Goal: Communication & Community: Connect with others

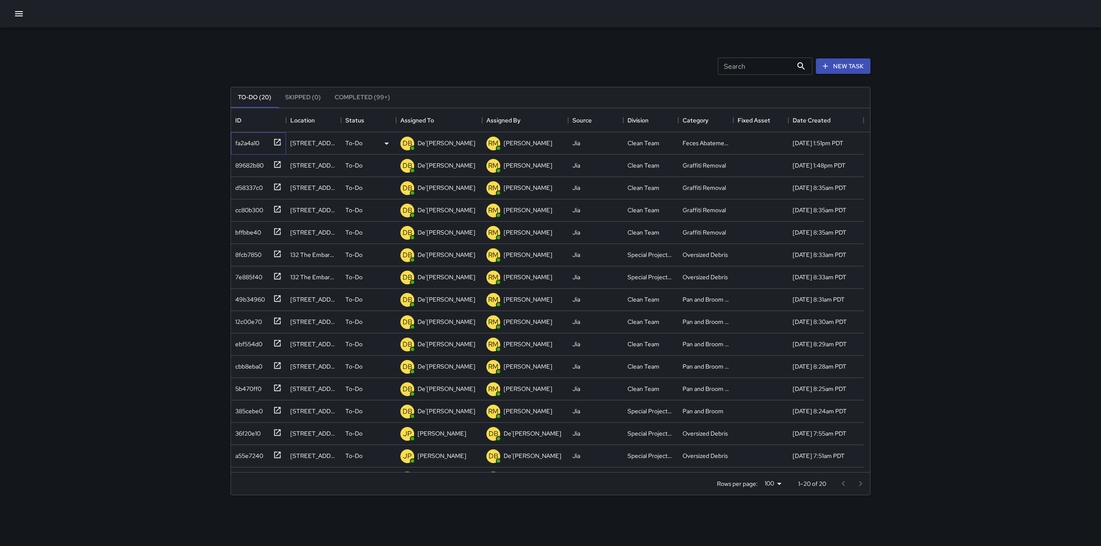
click at [280, 142] on icon at bounding box center [277, 142] width 9 height 9
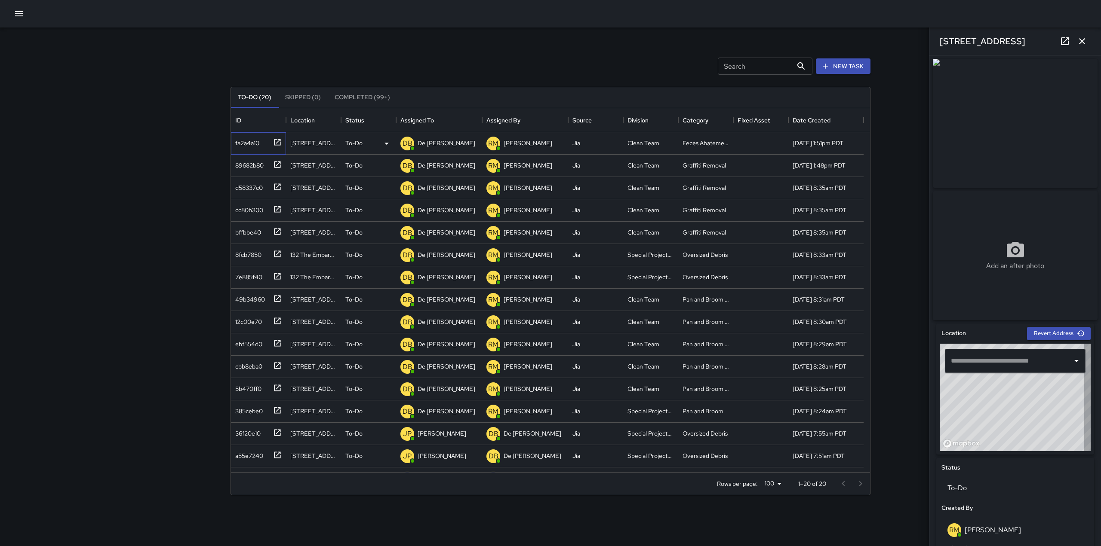
type input "**********"
click at [366, 55] on div "Search Search New Task" at bounding box center [550, 66] width 643 height 45
drag, startPoint x: 448, startPoint y: 61, endPoint x: 456, endPoint y: 62, distance: 7.8
click at [456, 62] on div "Search Search New Task" at bounding box center [550, 66] width 643 height 45
click at [455, 139] on p "De'[PERSON_NAME]" at bounding box center [446, 143] width 58 height 9
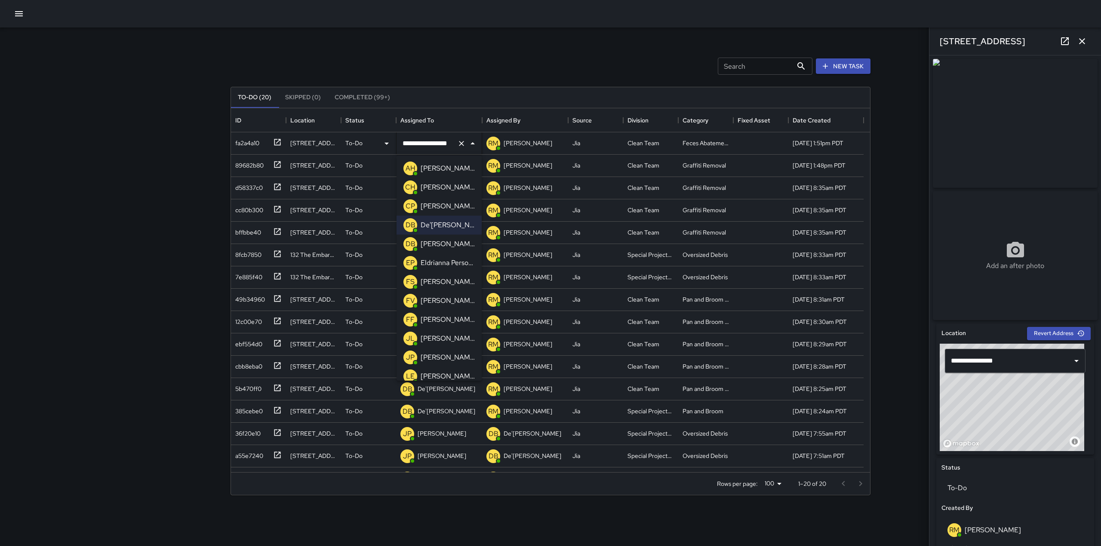
scroll to position [4, 0]
click at [442, 272] on div "[PERSON_NAME]" at bounding box center [448, 278] width 58 height 14
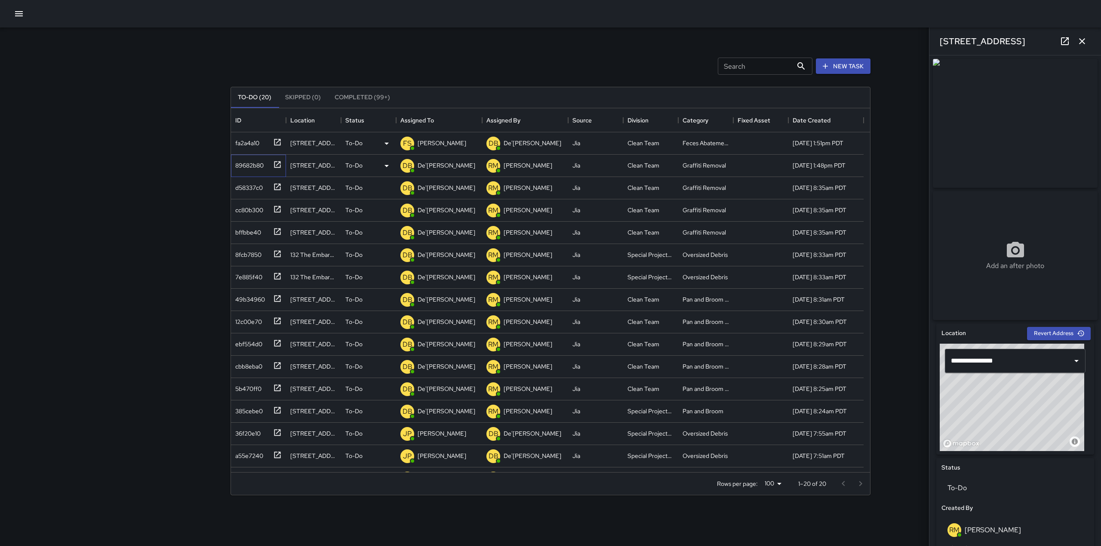
click at [277, 165] on icon at bounding box center [277, 164] width 6 height 6
click at [418, 162] on p "De'[PERSON_NAME]" at bounding box center [446, 165] width 58 height 9
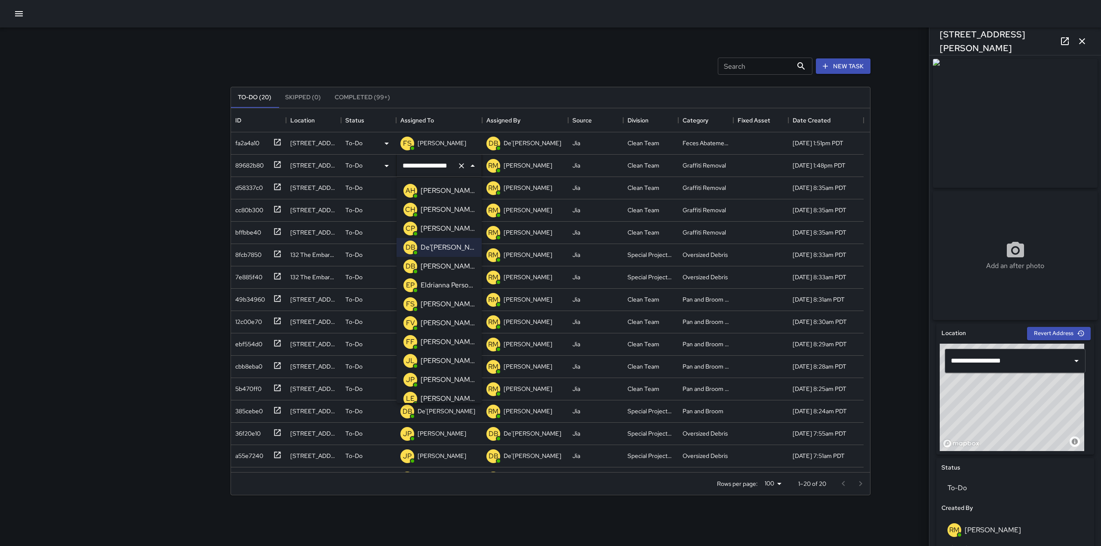
click at [439, 301] on p "[PERSON_NAME]" at bounding box center [448, 304] width 54 height 10
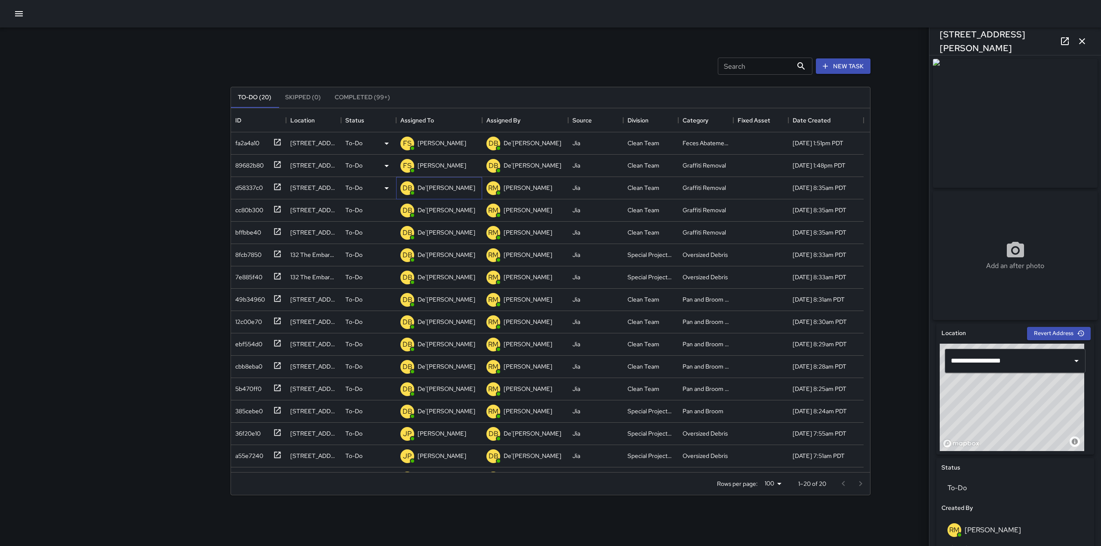
click at [422, 188] on p "De'[PERSON_NAME]" at bounding box center [446, 188] width 58 height 9
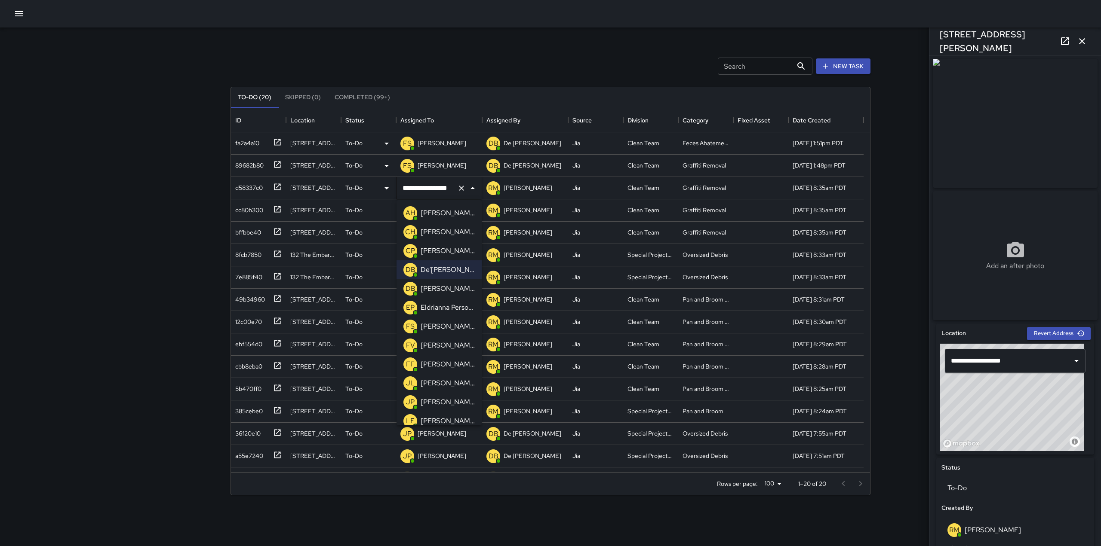
click at [440, 326] on p "[PERSON_NAME]" at bounding box center [448, 327] width 54 height 10
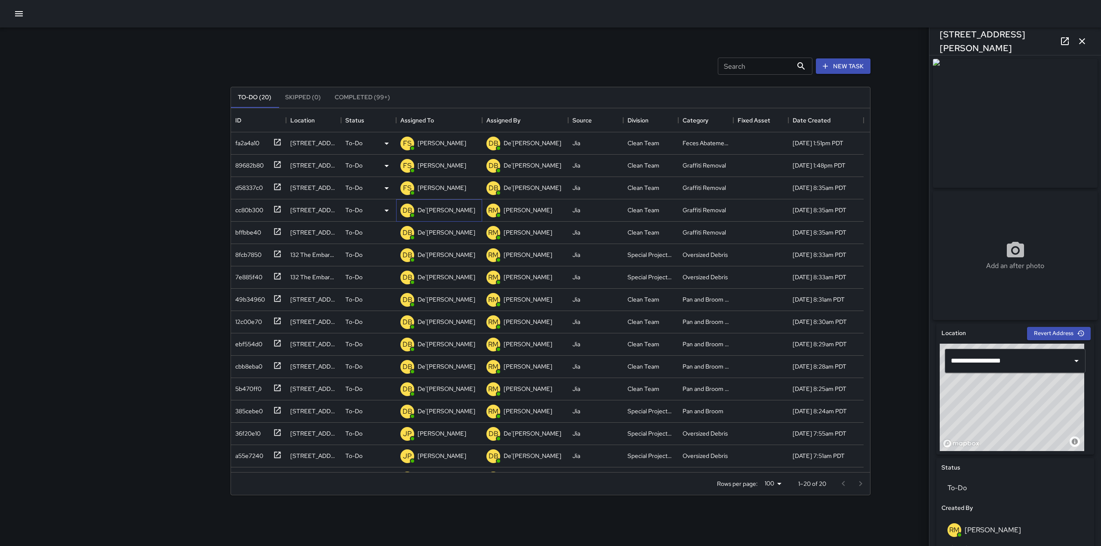
click at [433, 215] on div "De'[PERSON_NAME]" at bounding box center [446, 210] width 61 height 12
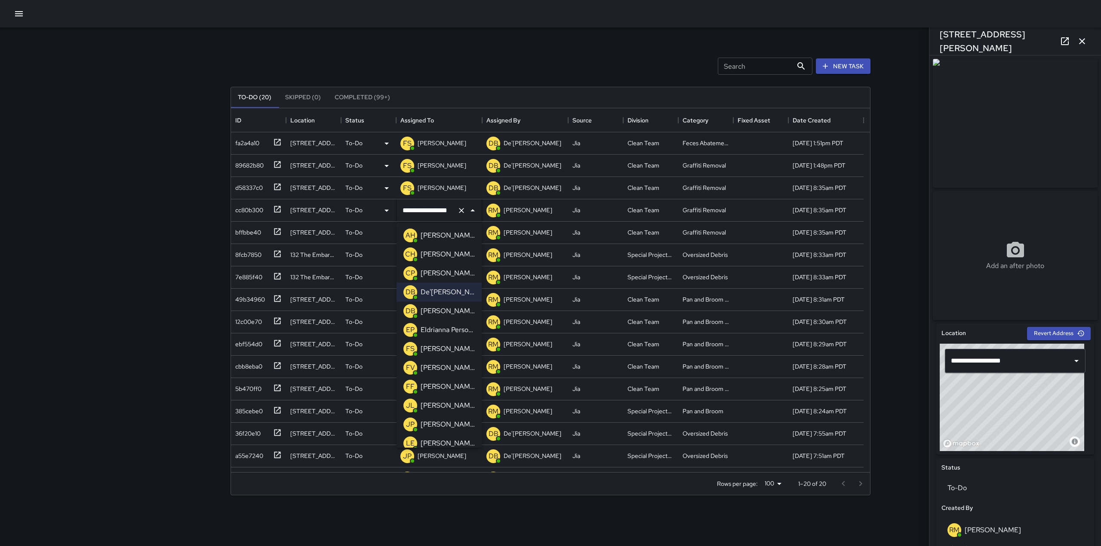
click at [442, 346] on p "[PERSON_NAME]" at bounding box center [448, 349] width 54 height 10
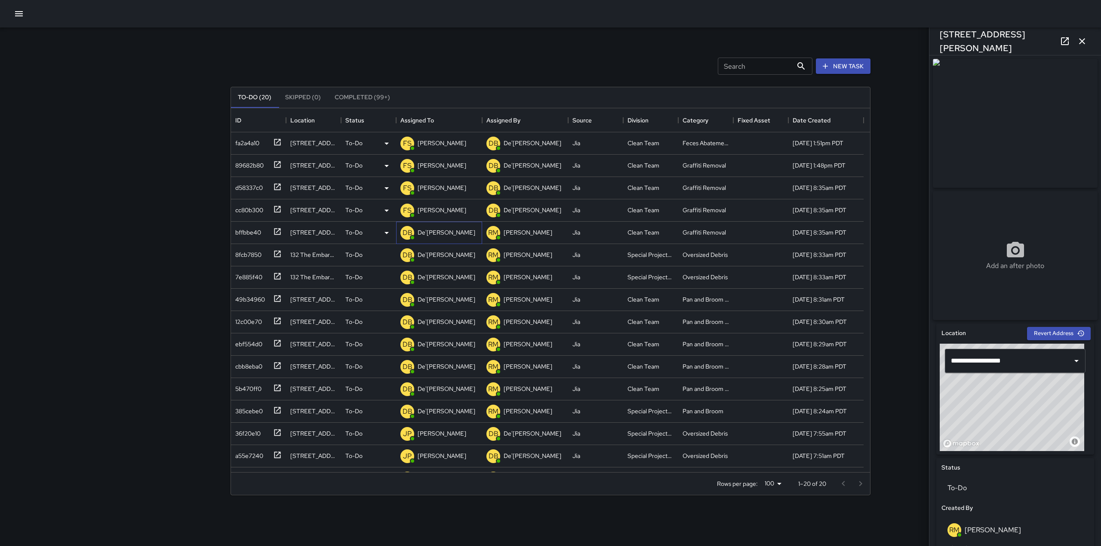
click at [435, 235] on p "De'[PERSON_NAME]" at bounding box center [446, 232] width 58 height 9
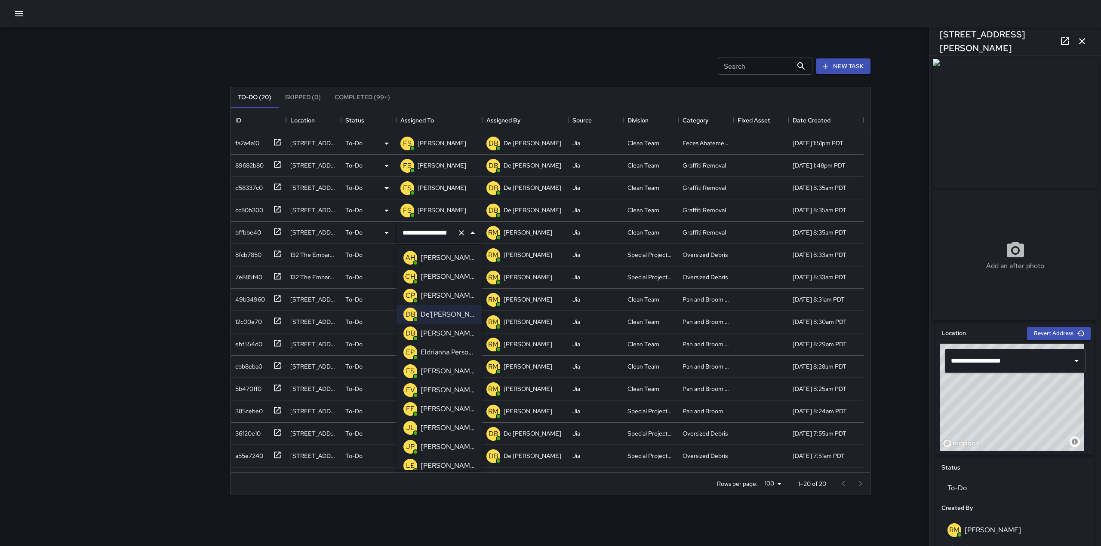
click at [441, 369] on p "[PERSON_NAME]" at bounding box center [448, 371] width 54 height 10
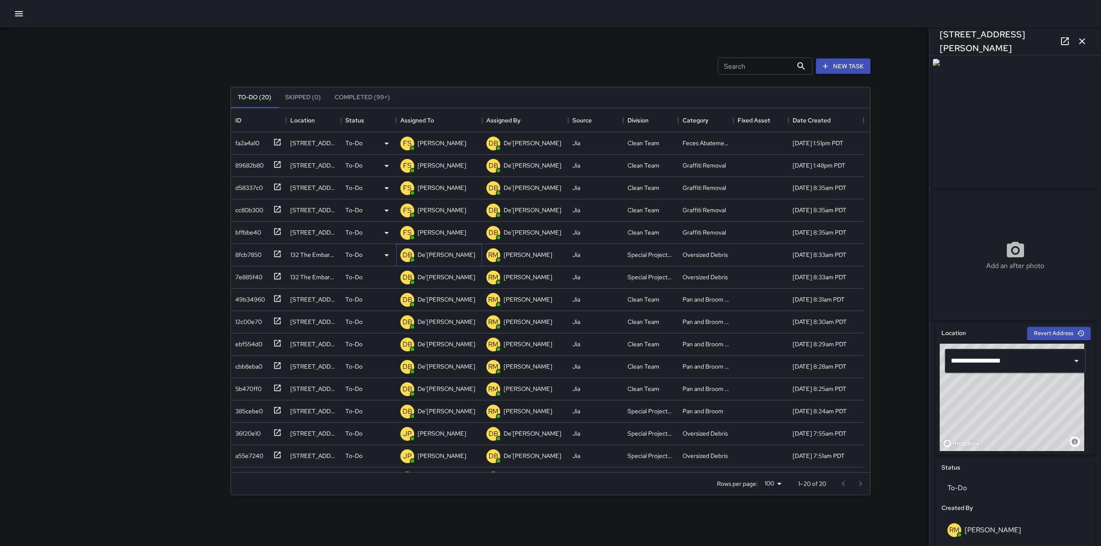
click at [448, 256] on p "De'[PERSON_NAME]" at bounding box center [446, 255] width 58 height 9
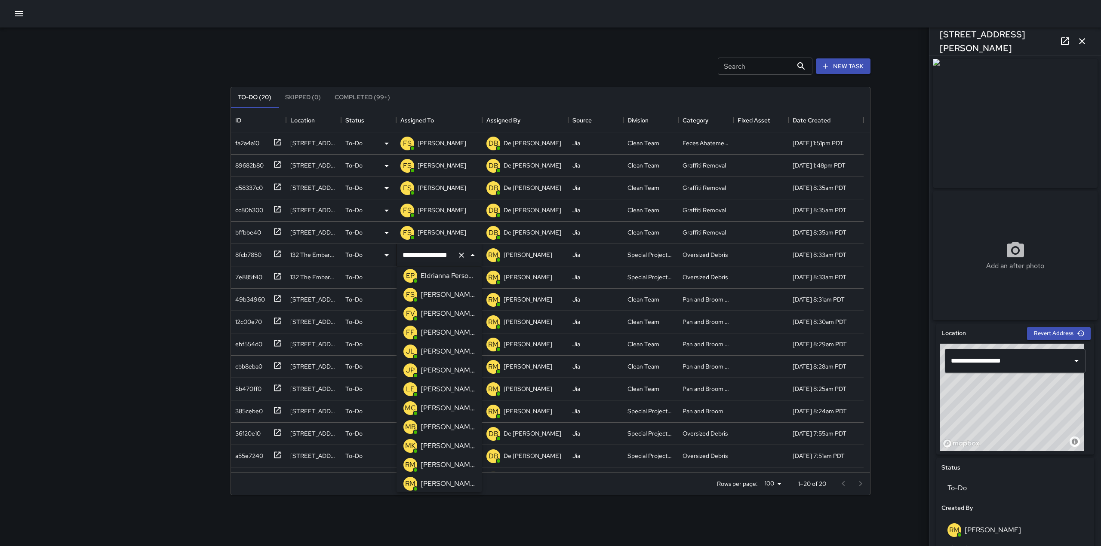
scroll to position [100, 0]
click at [440, 403] on p "[PERSON_NAME]" at bounding box center [448, 407] width 54 height 10
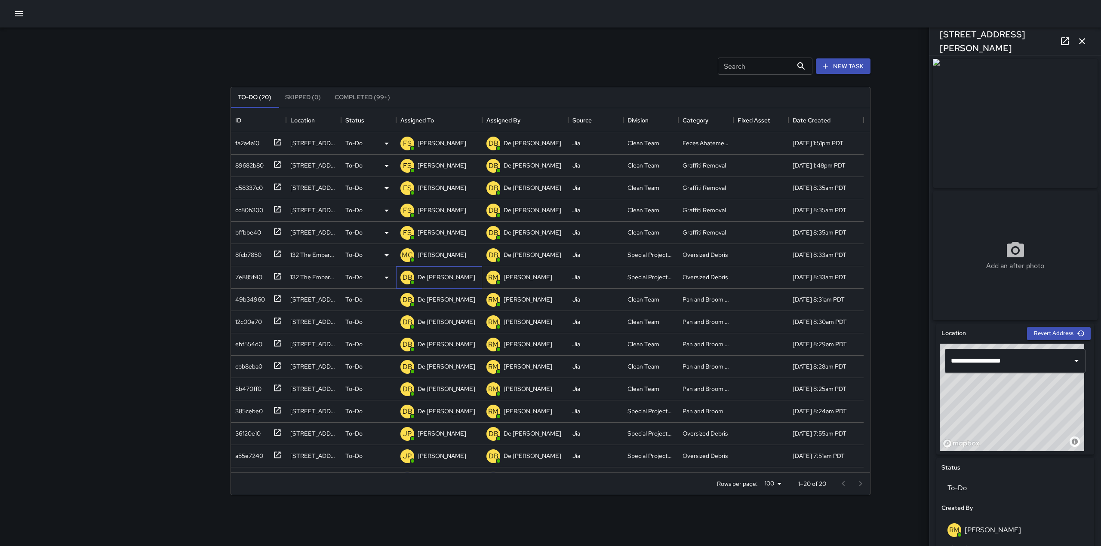
click at [442, 284] on div "DB De'[PERSON_NAME]" at bounding box center [438, 277] width 78 height 17
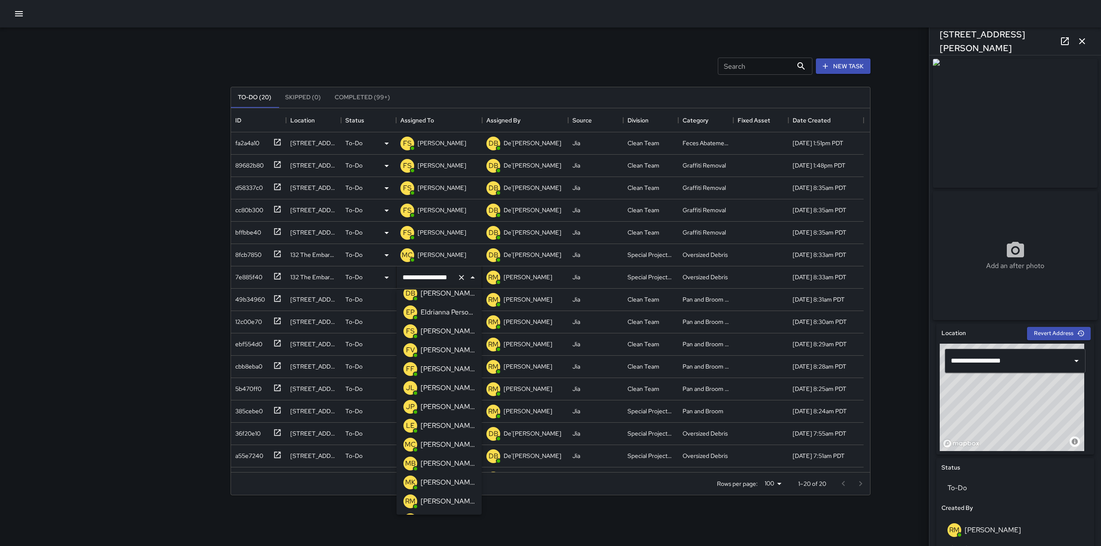
scroll to position [85, 0]
click at [439, 450] on div "[PERSON_NAME]" at bounding box center [448, 445] width 58 height 14
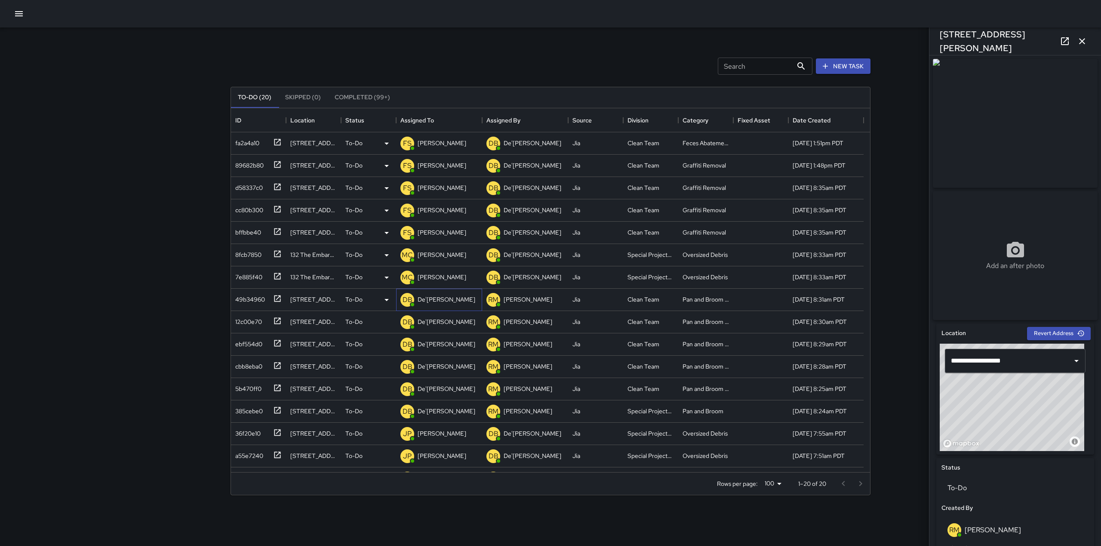
click at [441, 301] on p "De'[PERSON_NAME]" at bounding box center [446, 299] width 58 height 9
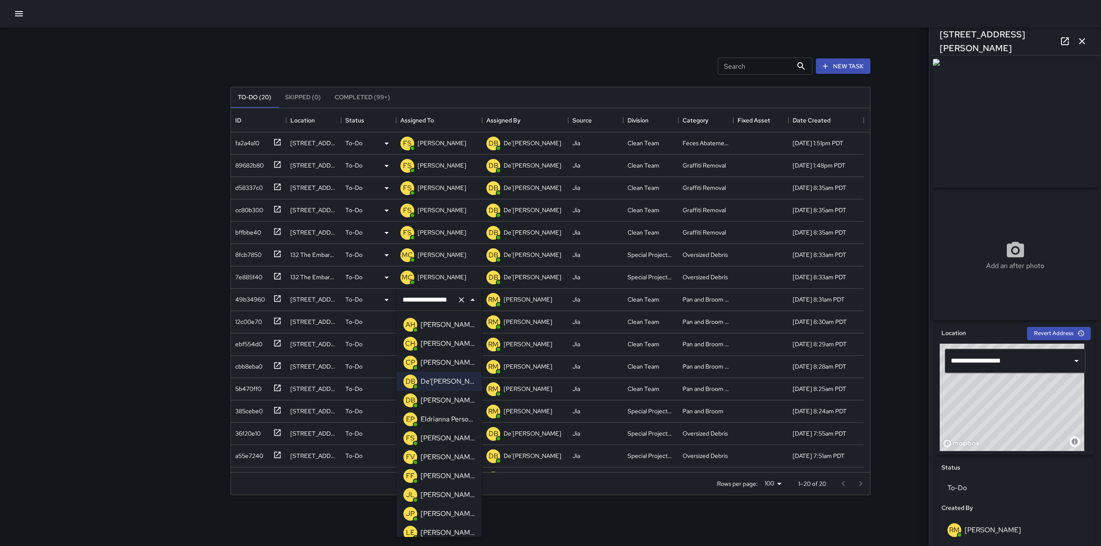
click at [430, 434] on p "[PERSON_NAME]" at bounding box center [448, 438] width 54 height 10
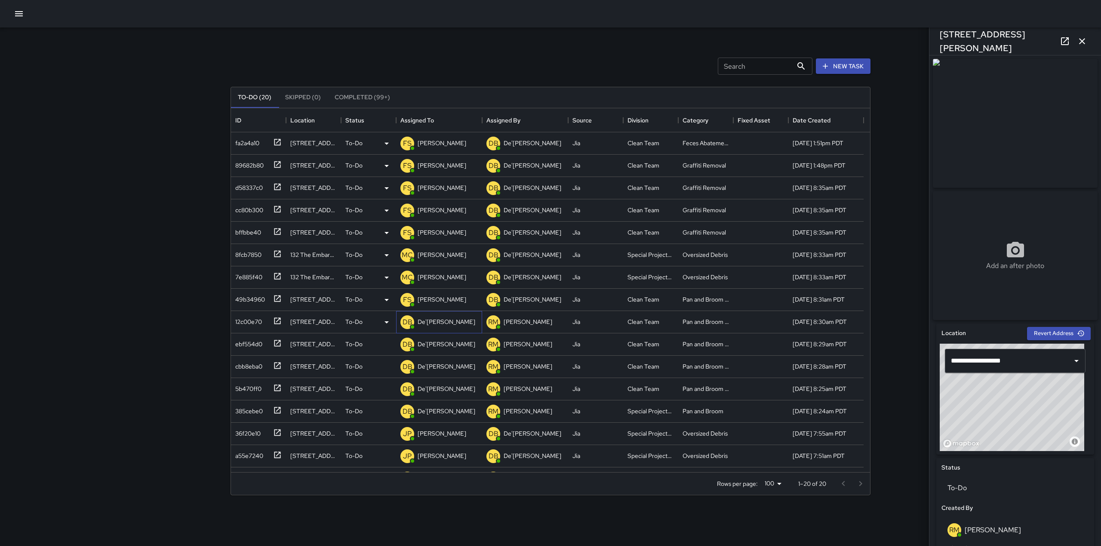
click at [439, 326] on p "De'[PERSON_NAME]" at bounding box center [446, 322] width 58 height 9
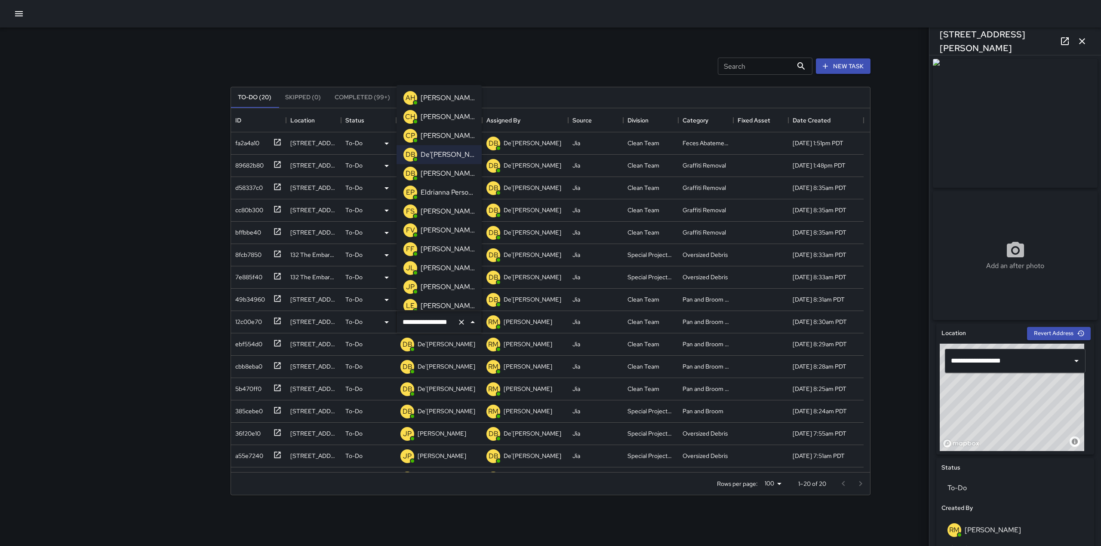
click at [433, 304] on p "[PERSON_NAME]" at bounding box center [448, 306] width 54 height 10
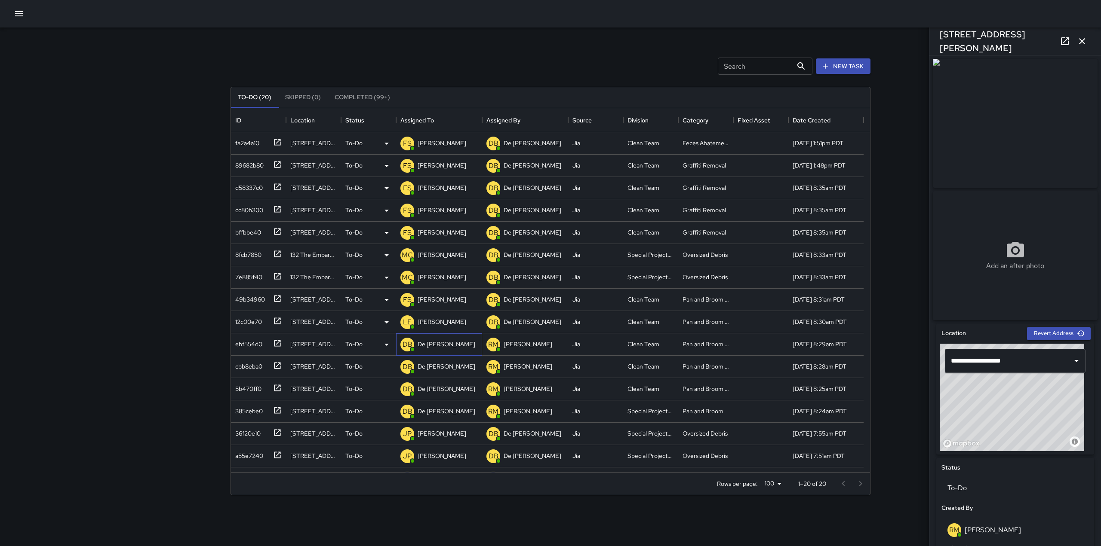
click at [432, 344] on p "De'[PERSON_NAME]" at bounding box center [446, 344] width 58 height 9
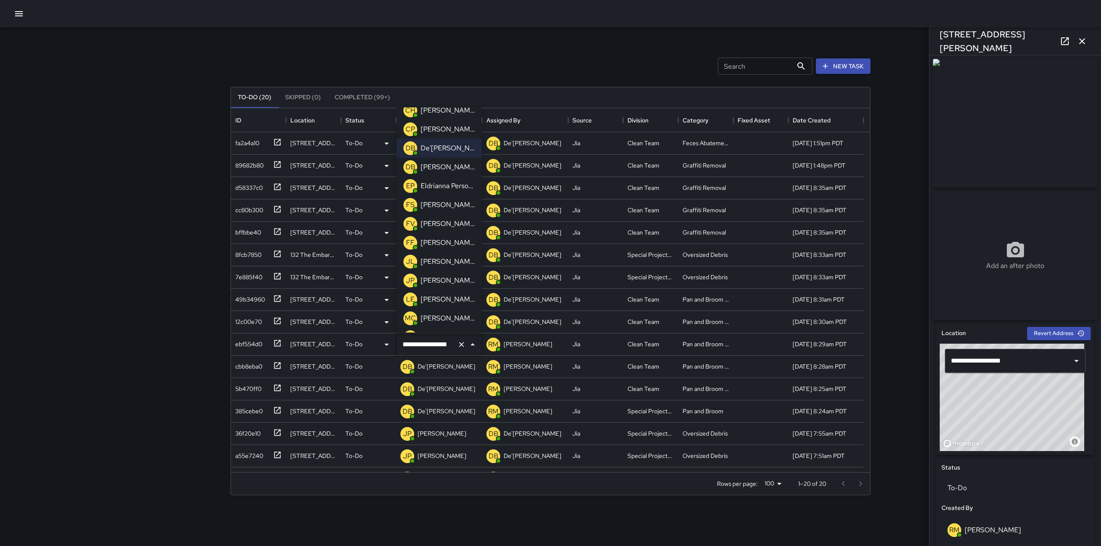
scroll to position [0, 0]
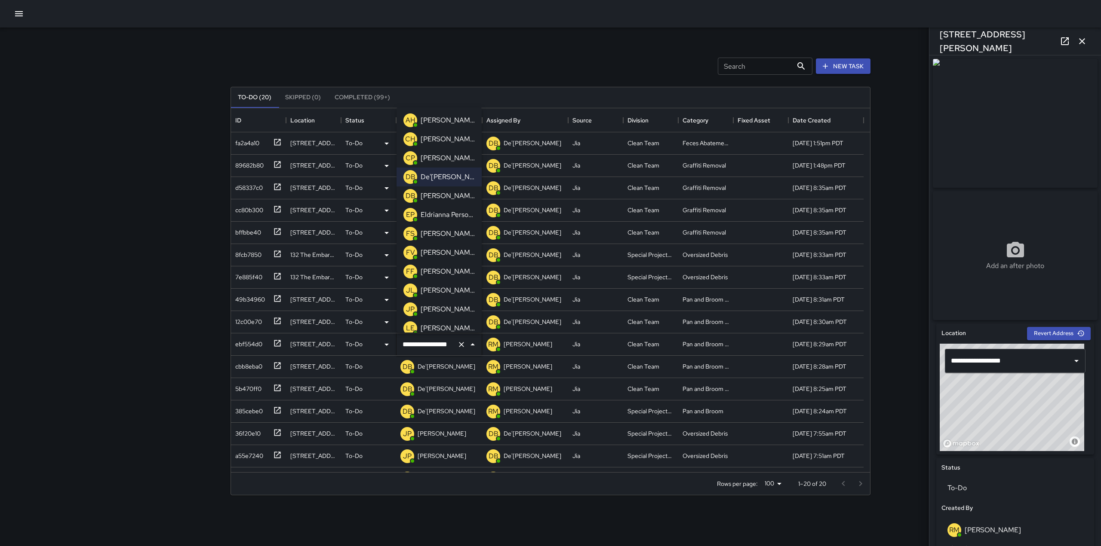
click at [437, 231] on p "[PERSON_NAME]" at bounding box center [448, 234] width 54 height 10
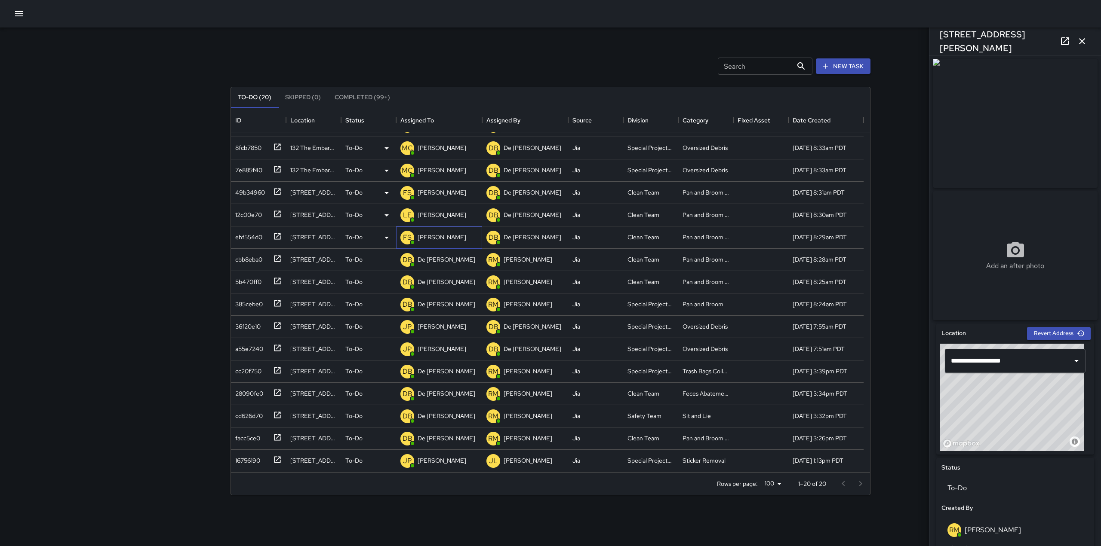
scroll to position [107, 0]
click at [436, 260] on p "De'[PERSON_NAME]" at bounding box center [446, 259] width 58 height 9
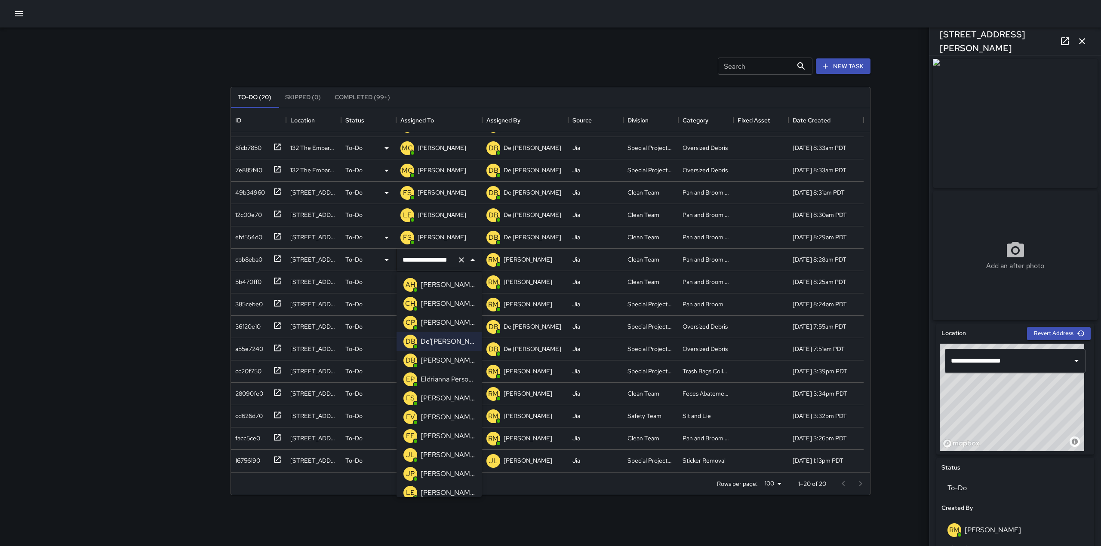
click at [422, 394] on p "[PERSON_NAME]" at bounding box center [448, 398] width 54 height 10
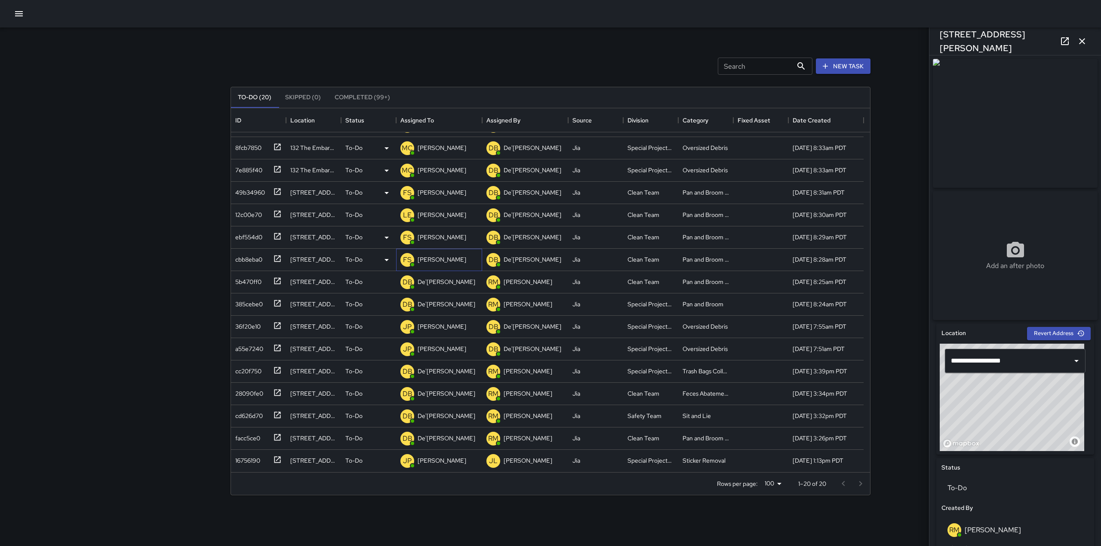
scroll to position [62, 0]
click at [432, 326] on p "De'[PERSON_NAME]" at bounding box center [446, 326] width 58 height 9
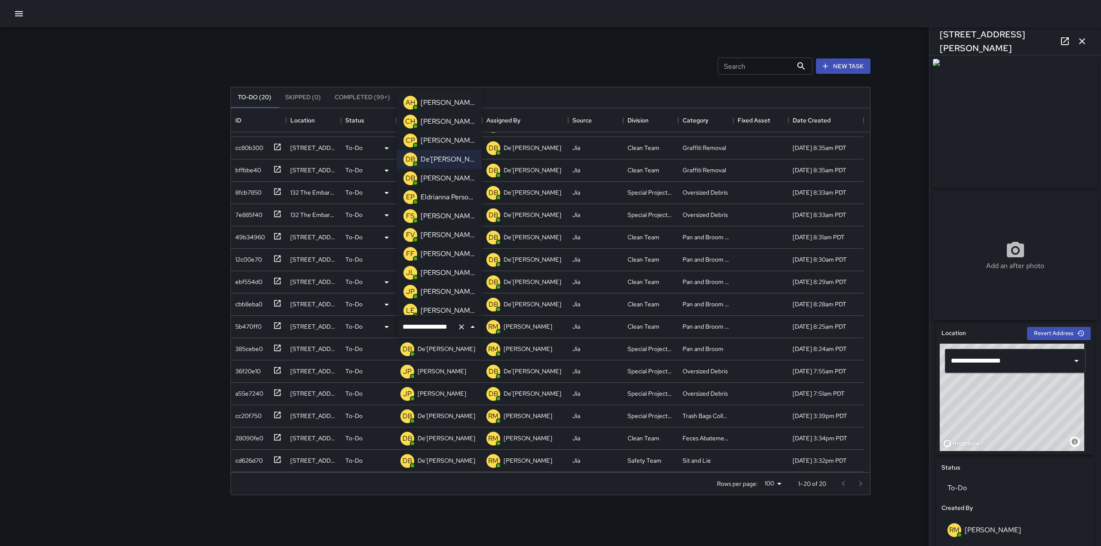
click at [436, 216] on p "[PERSON_NAME]" at bounding box center [448, 216] width 54 height 10
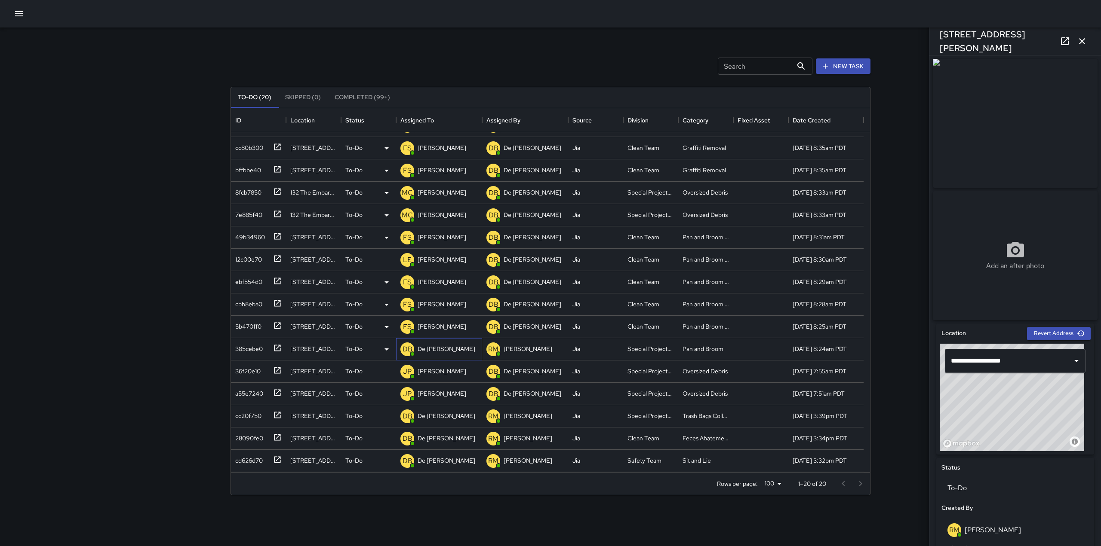
click at [434, 350] on p "De'[PERSON_NAME]" at bounding box center [446, 349] width 58 height 9
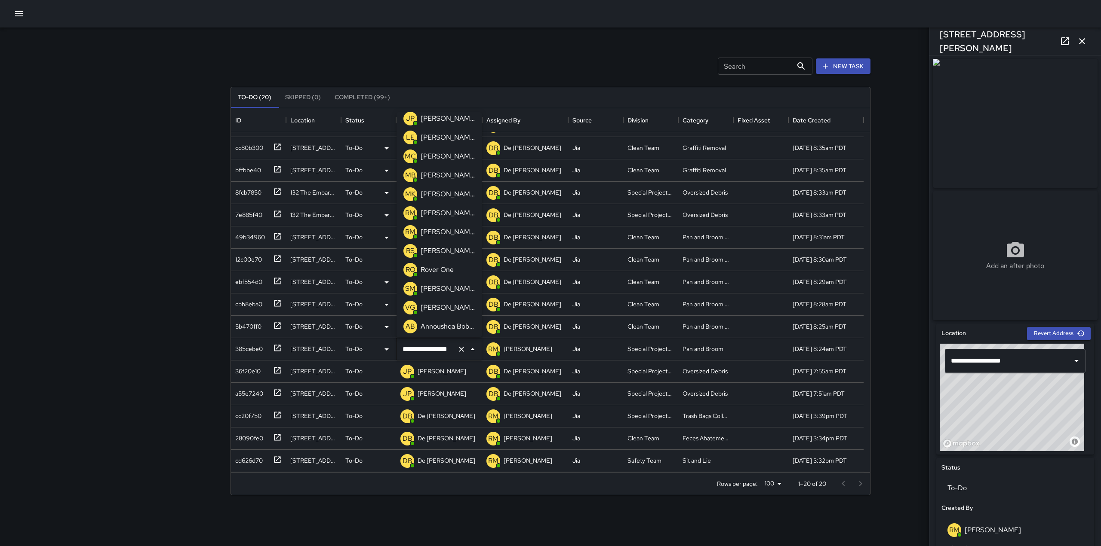
scroll to position [156, 0]
click at [443, 199] on p "[PERSON_NAME]" at bounding box center [448, 196] width 54 height 10
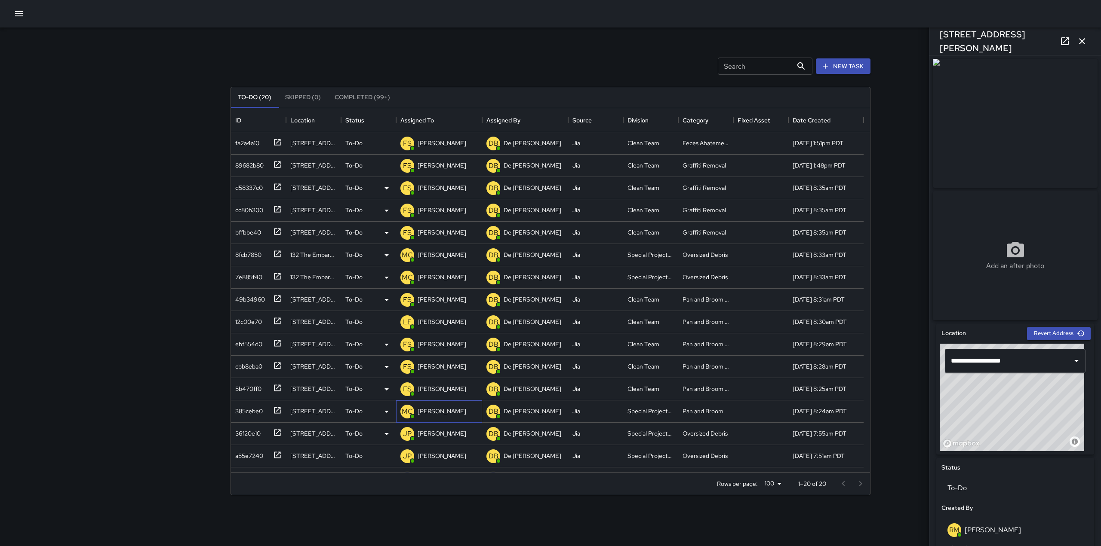
scroll to position [107, 0]
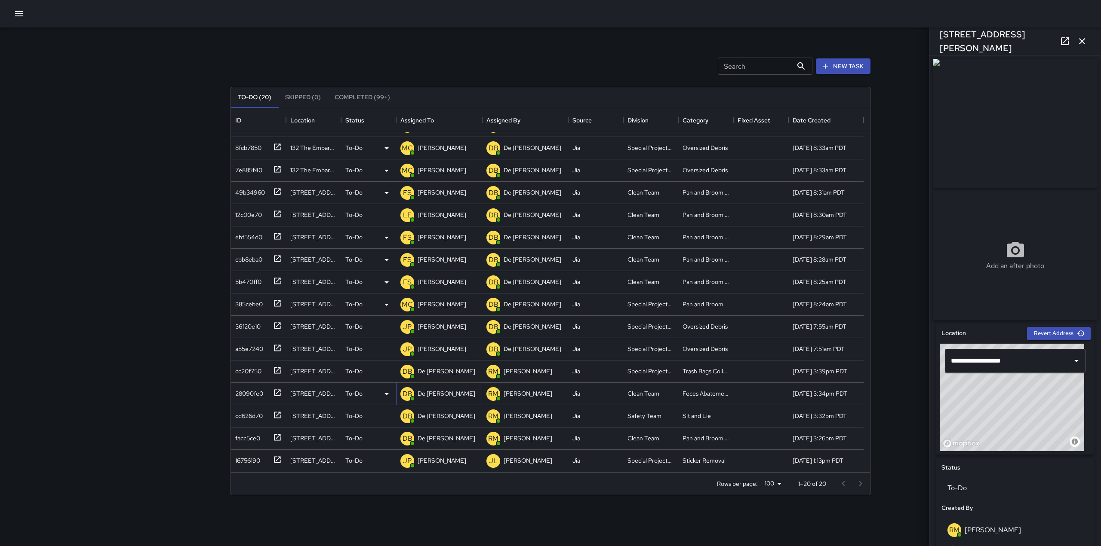
click at [433, 393] on p "De'[PERSON_NAME]" at bounding box center [446, 394] width 58 height 9
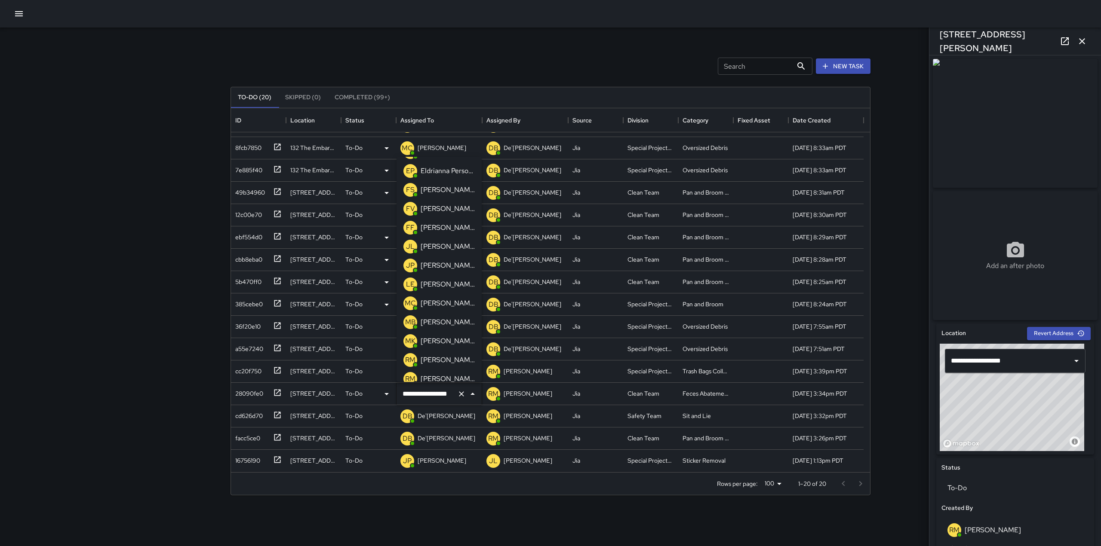
scroll to position [94, 0]
click at [443, 300] on p "[PERSON_NAME]" at bounding box center [448, 303] width 54 height 10
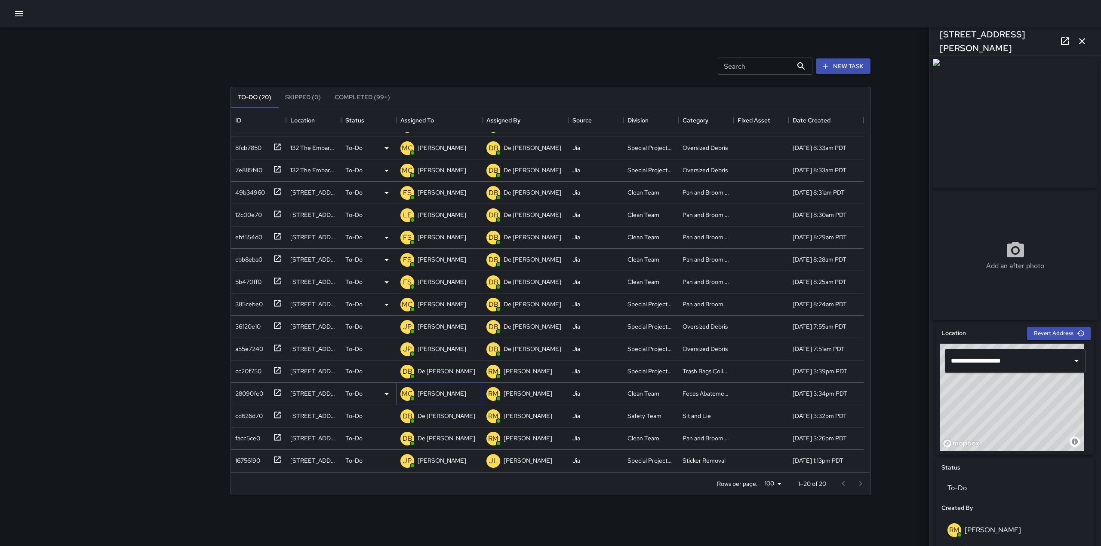
scroll to position [85, 0]
click at [428, 398] on p "De'[PERSON_NAME]" at bounding box center [446, 394] width 58 height 9
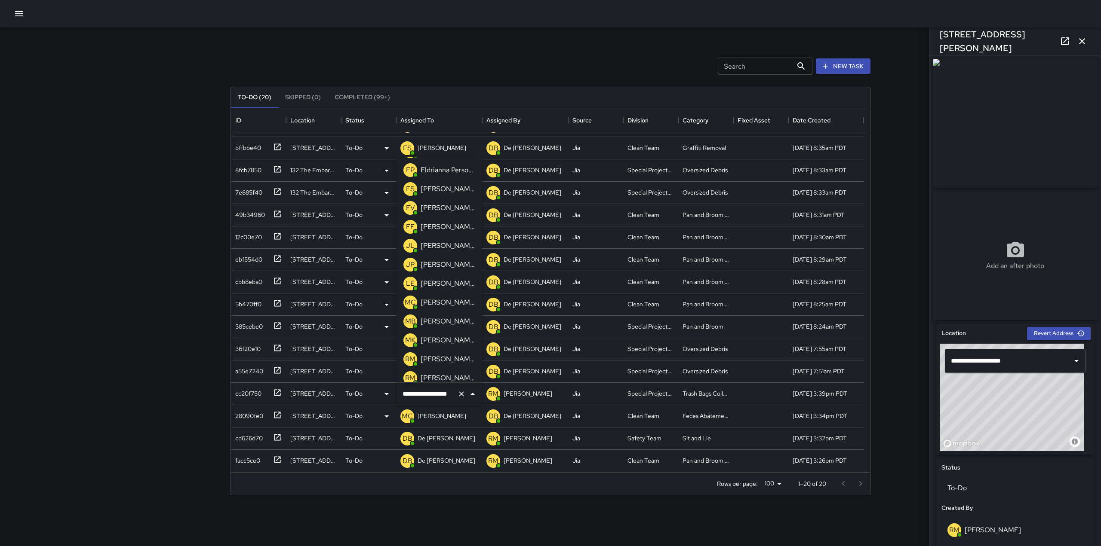
scroll to position [95, 0]
click at [433, 306] on p "[PERSON_NAME]" at bounding box center [448, 302] width 54 height 10
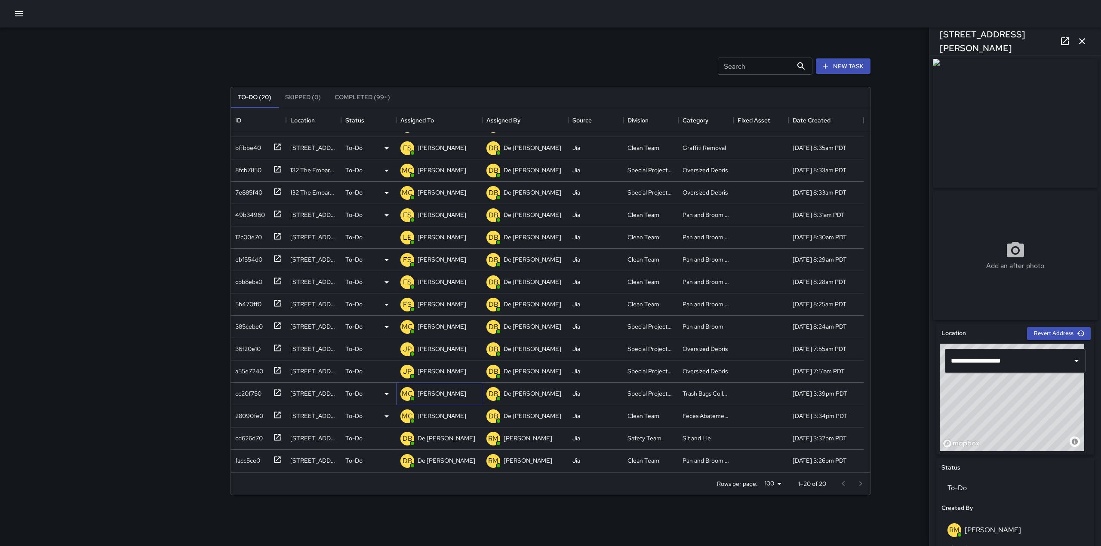
scroll to position [107, 0]
click at [436, 419] on p "De'[PERSON_NAME]" at bounding box center [446, 416] width 58 height 9
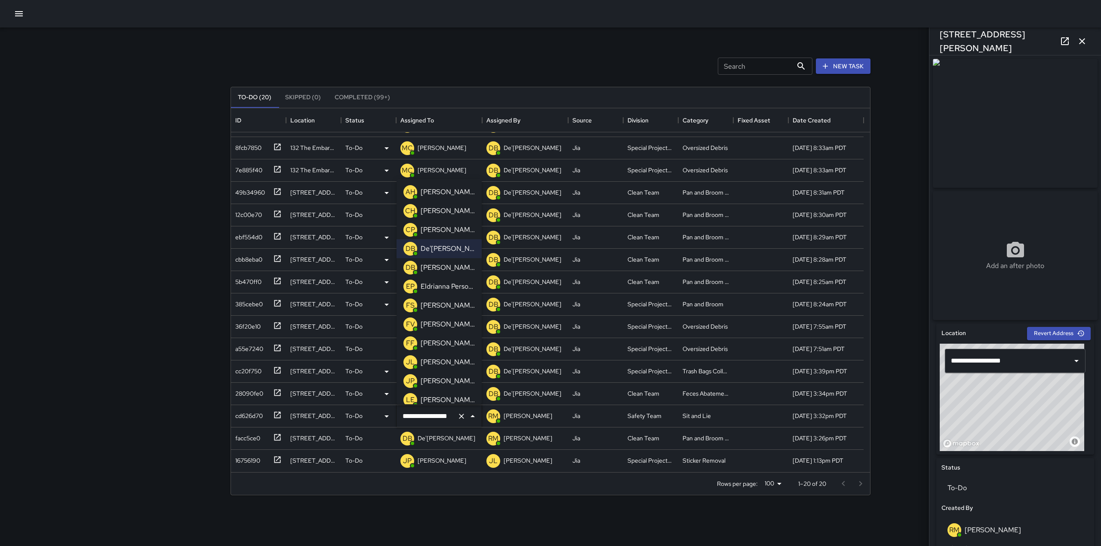
click at [438, 289] on p "Eldrianna Persons" at bounding box center [448, 287] width 54 height 10
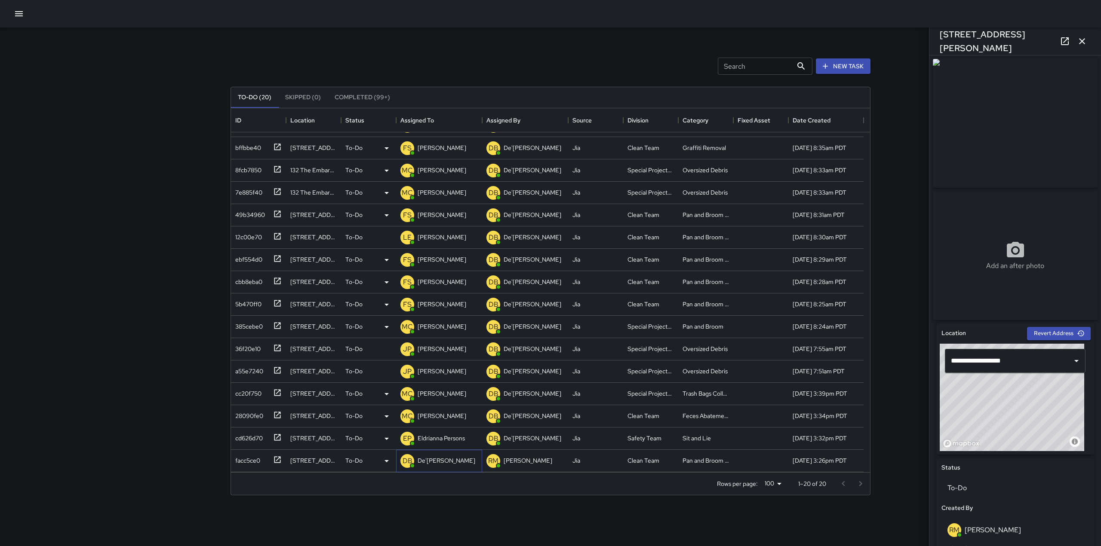
click at [434, 456] on div "De'[PERSON_NAME]" at bounding box center [446, 461] width 61 height 12
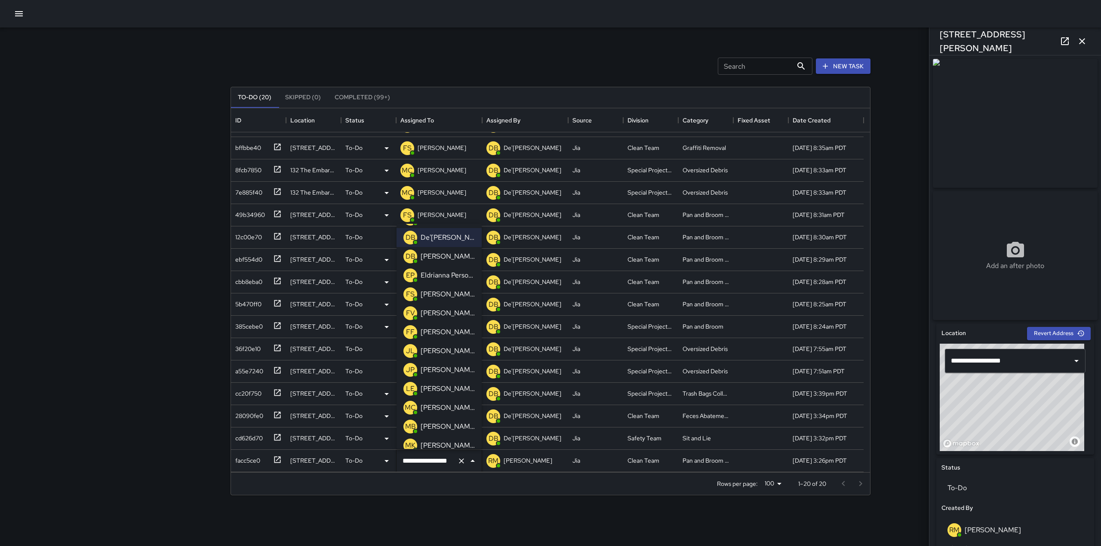
scroll to position [71, 0]
click at [435, 393] on p "[PERSON_NAME]" at bounding box center [448, 393] width 54 height 10
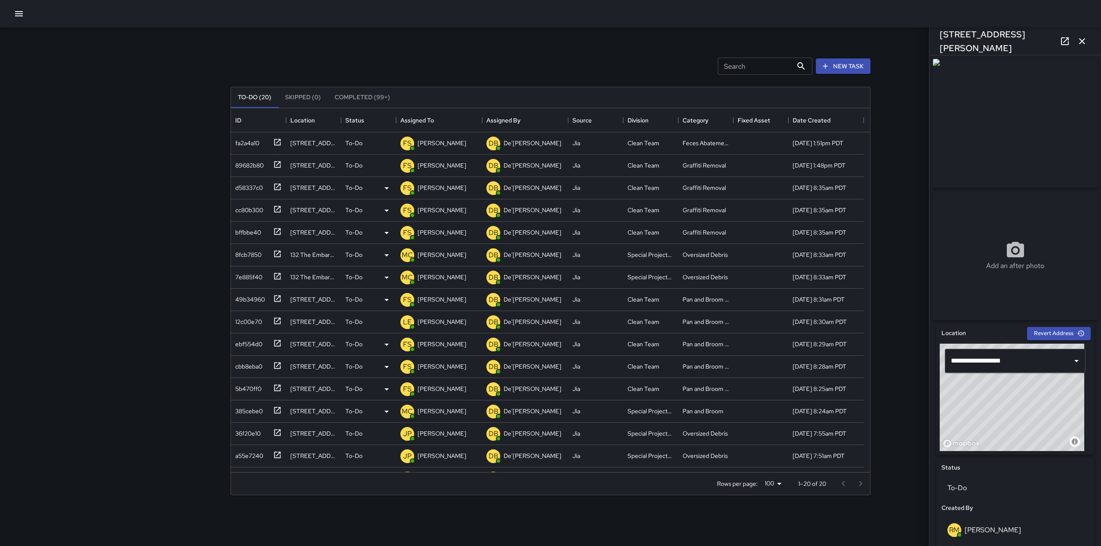
scroll to position [107, 0]
